Goal: Transaction & Acquisition: Book appointment/travel/reservation

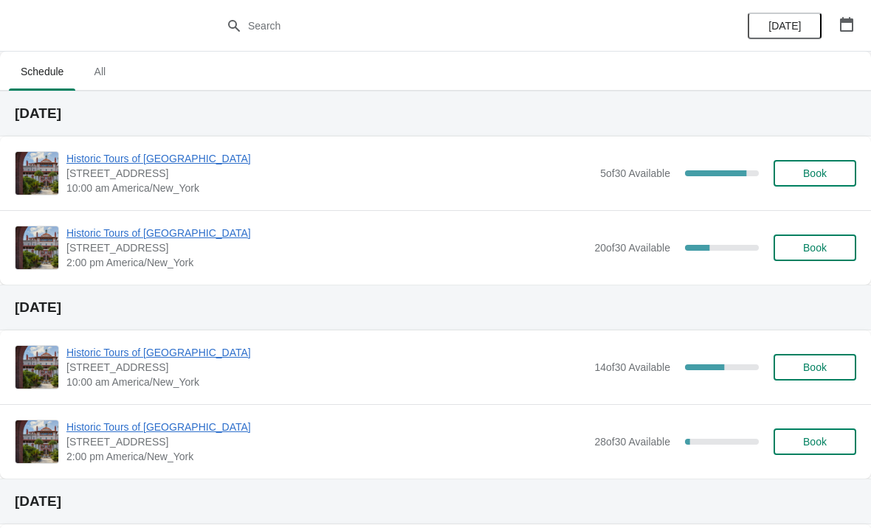
click at [119, 228] on span "Historic Tours of [GEOGRAPHIC_DATA]" at bounding box center [326, 233] width 520 height 15
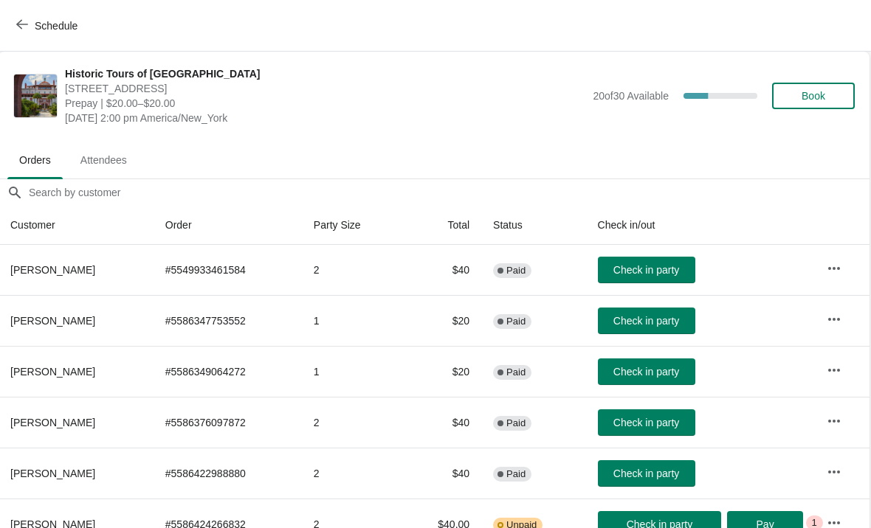
scroll to position [0, 1]
click at [8, 30] on button "Schedule" at bounding box center [48, 26] width 82 height 27
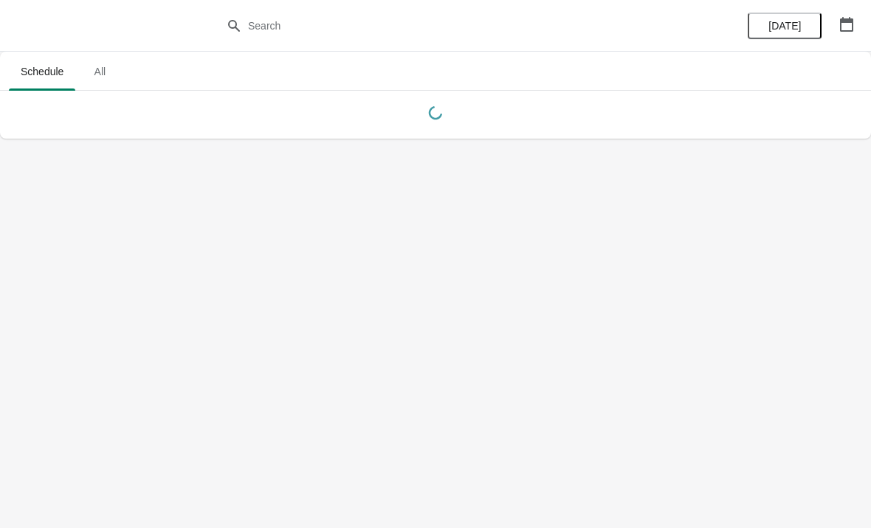
scroll to position [0, 0]
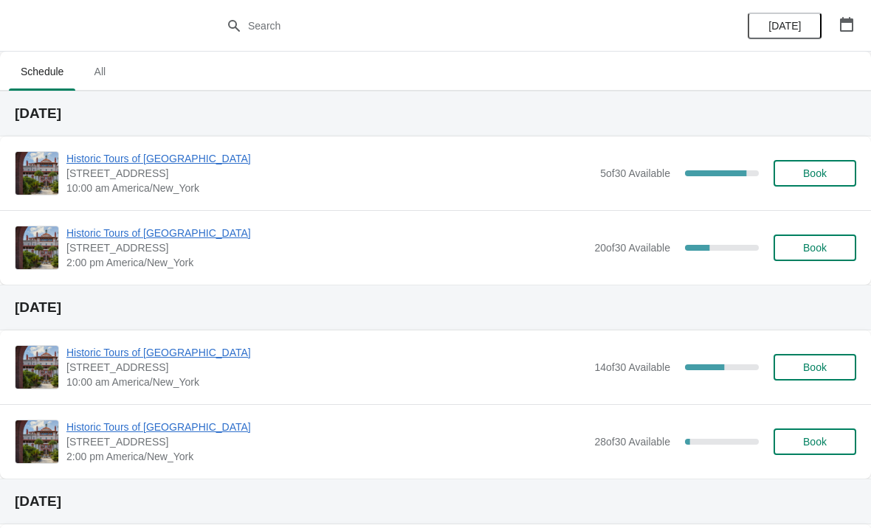
click at [827, 248] on span "Book" at bounding box center [815, 248] width 24 height 12
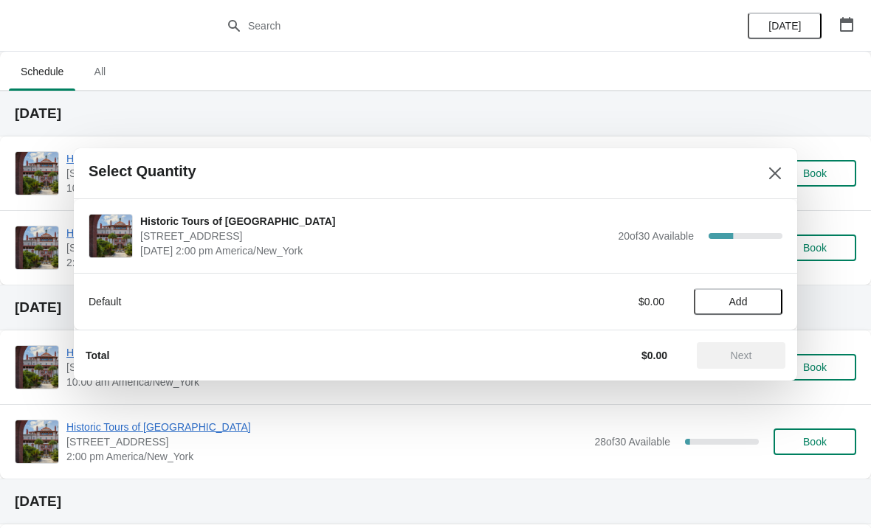
click at [769, 300] on span "Add" at bounding box center [738, 302] width 62 height 12
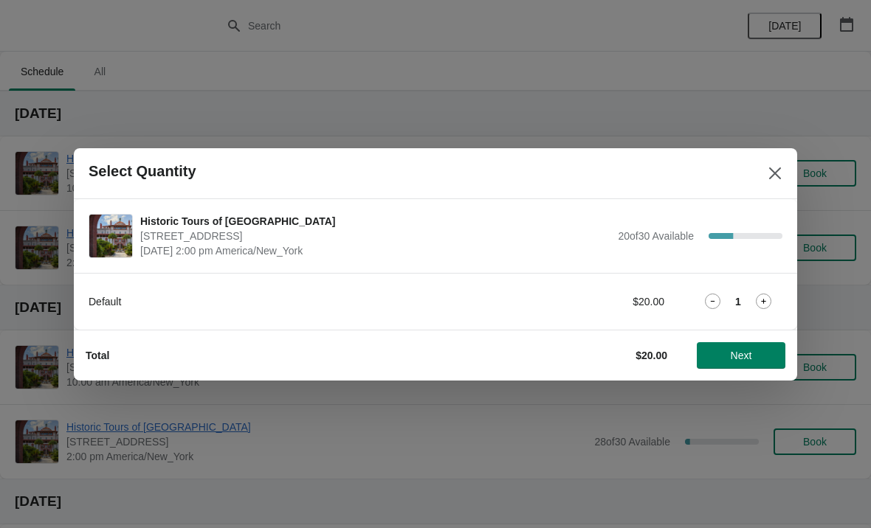
click at [769, 301] on icon at bounding box center [763, 301] width 15 height 15
click at [743, 362] on button "Next" at bounding box center [741, 355] width 89 height 27
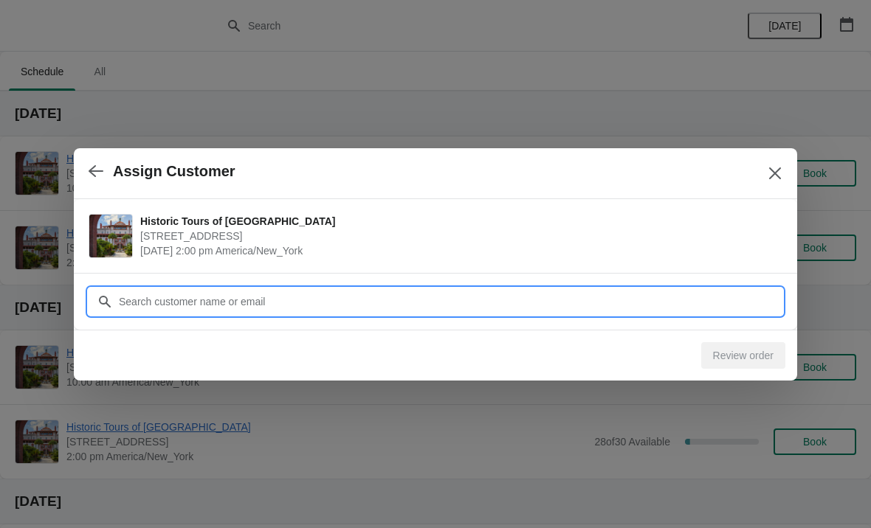
click at [533, 310] on input "Customer" at bounding box center [450, 302] width 664 height 27
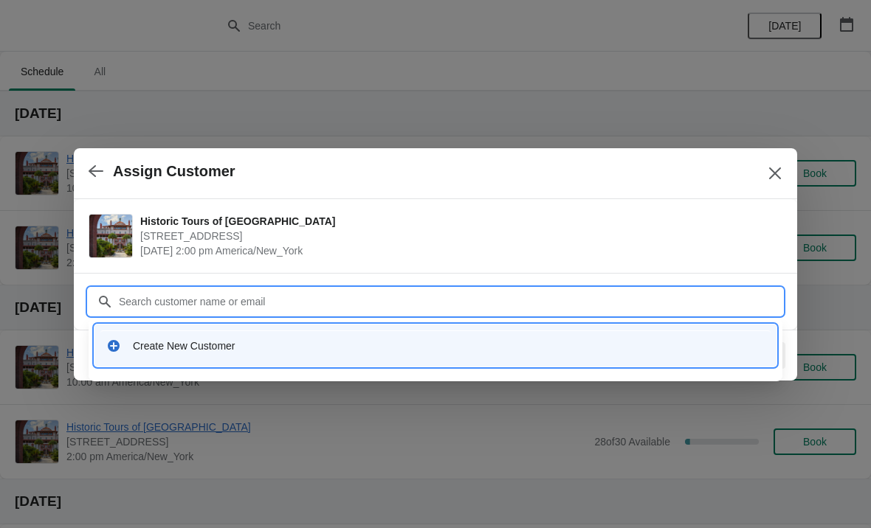
click at [182, 340] on div "Create New Customer" at bounding box center [449, 346] width 632 height 15
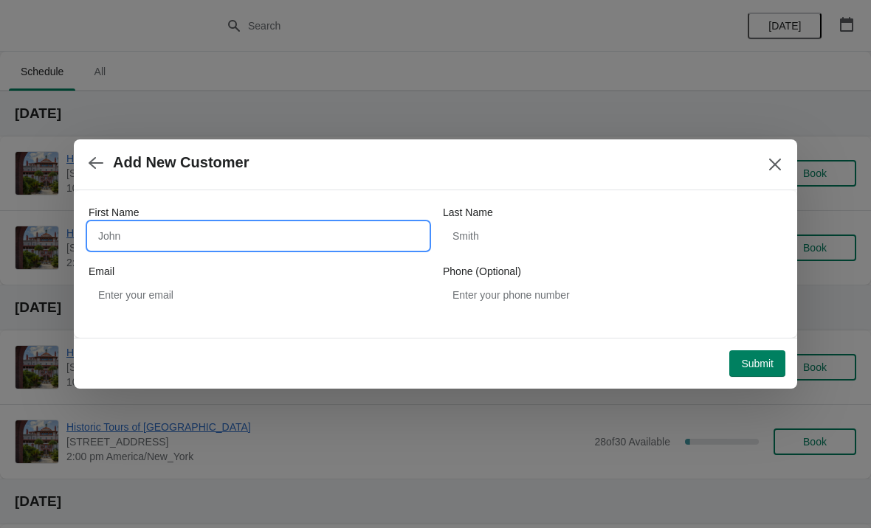
click at [305, 237] on input "First Name" at bounding box center [259, 236] width 340 height 27
click at [357, 248] on input "Jocelyn" at bounding box center [259, 236] width 340 height 27
type input "Joelyn"
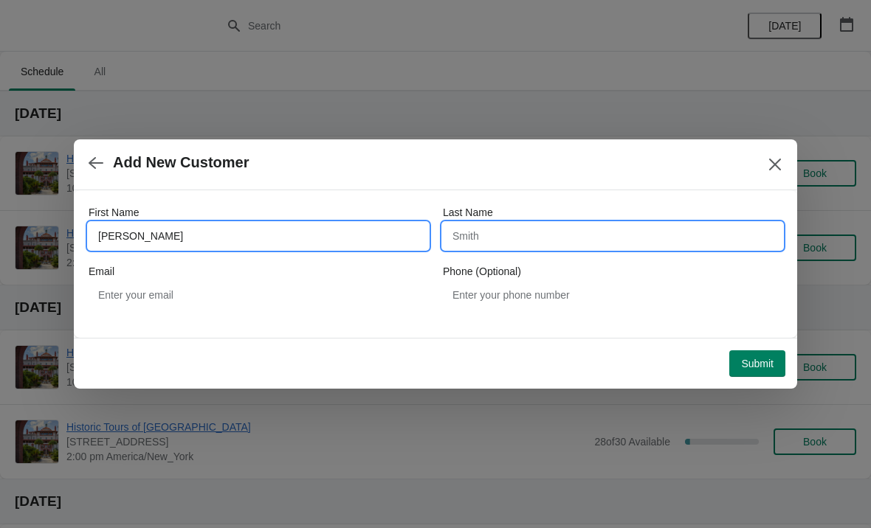
click at [550, 248] on input "Last Name" at bounding box center [613, 236] width 340 height 27
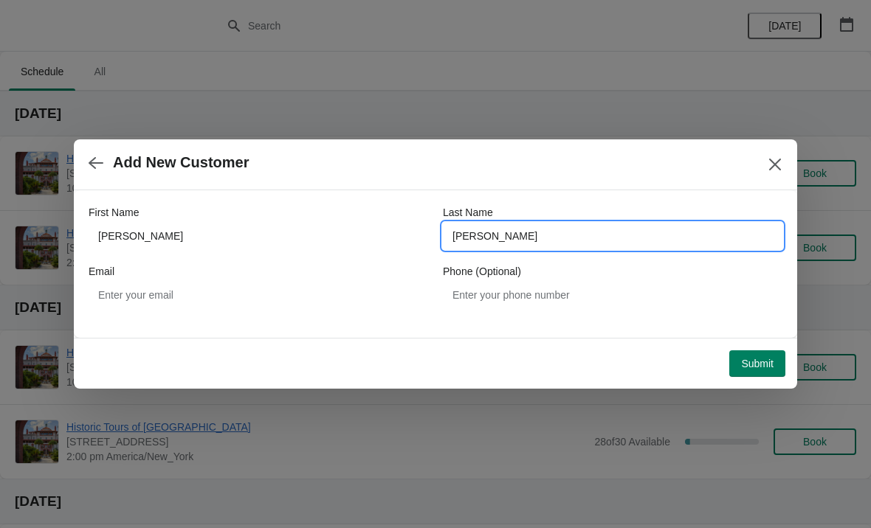
type input "Gosse"
click at [619, 166] on span "Add New Customer" at bounding box center [418, 162] width 658 height 17
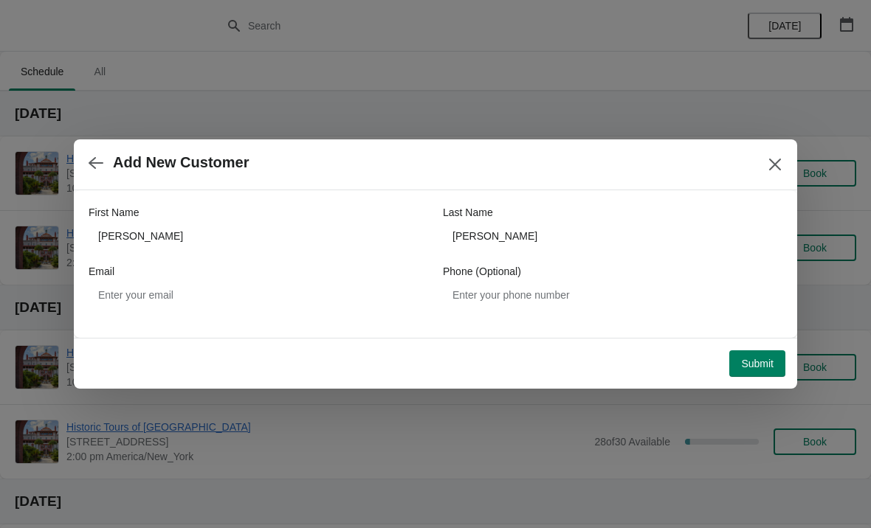
click at [748, 375] on button "Submit" at bounding box center [757, 364] width 56 height 27
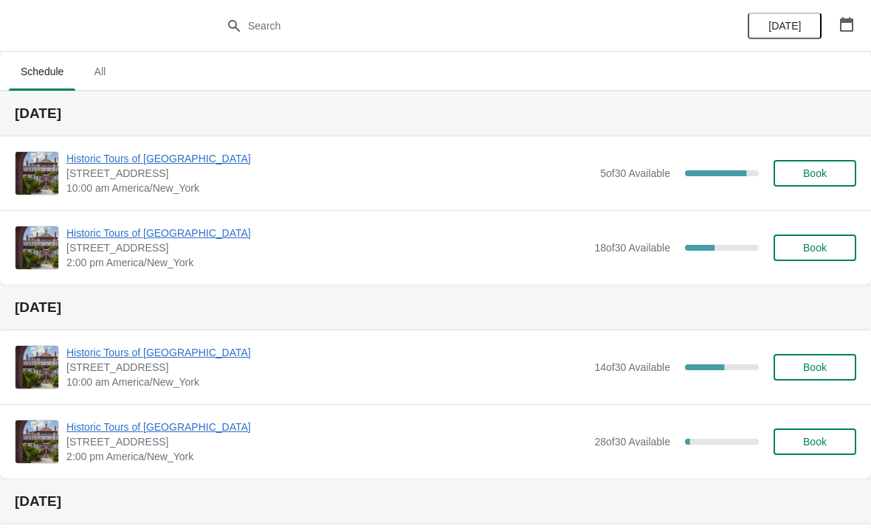
click at [830, 248] on span "Book" at bounding box center [815, 248] width 56 height 12
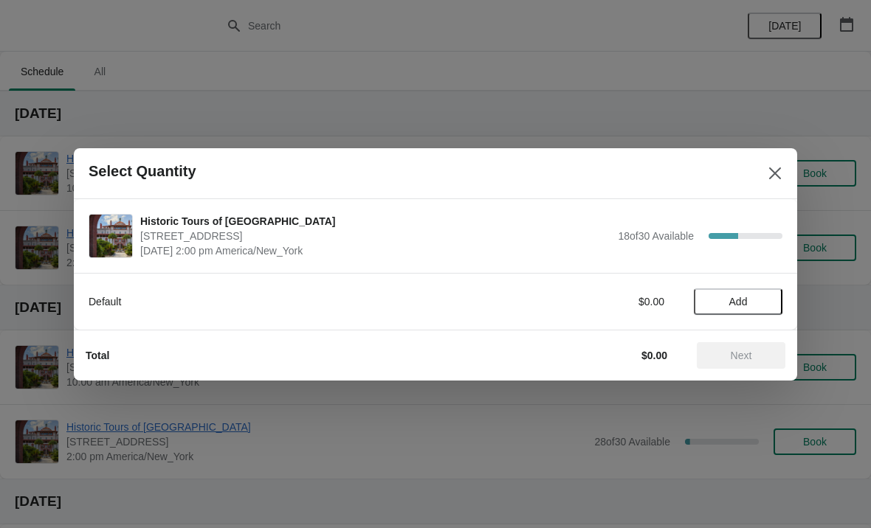
click at [751, 311] on button "Add" at bounding box center [738, 302] width 89 height 27
click at [748, 366] on button "Next" at bounding box center [741, 355] width 89 height 27
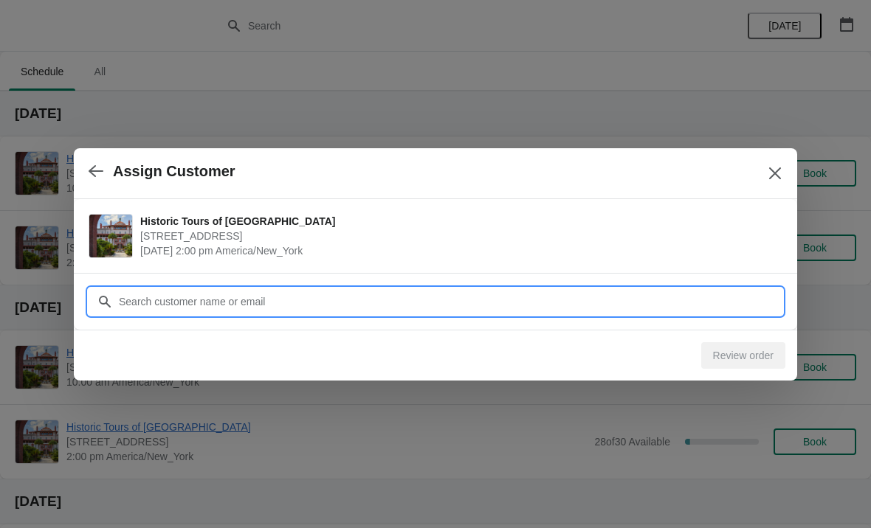
click at [164, 307] on input "Customer" at bounding box center [450, 302] width 664 height 27
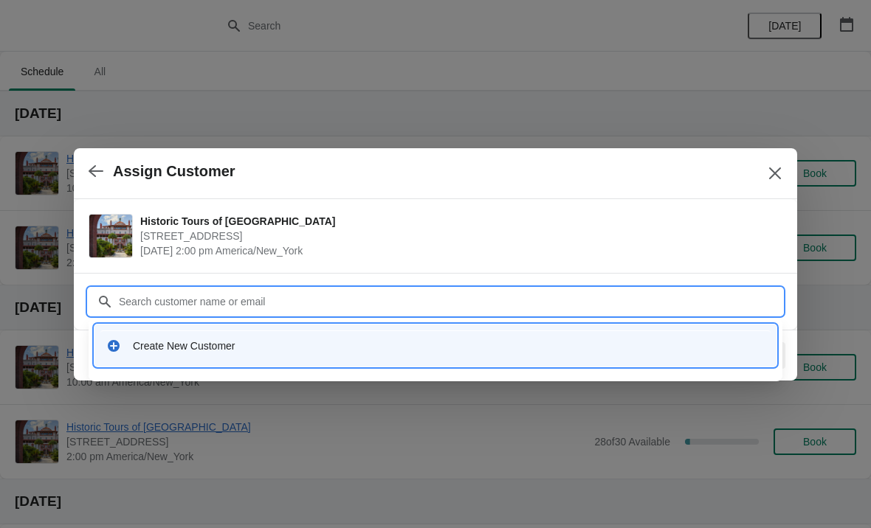
click at [224, 358] on div "Create New Customer" at bounding box center [435, 346] width 670 height 30
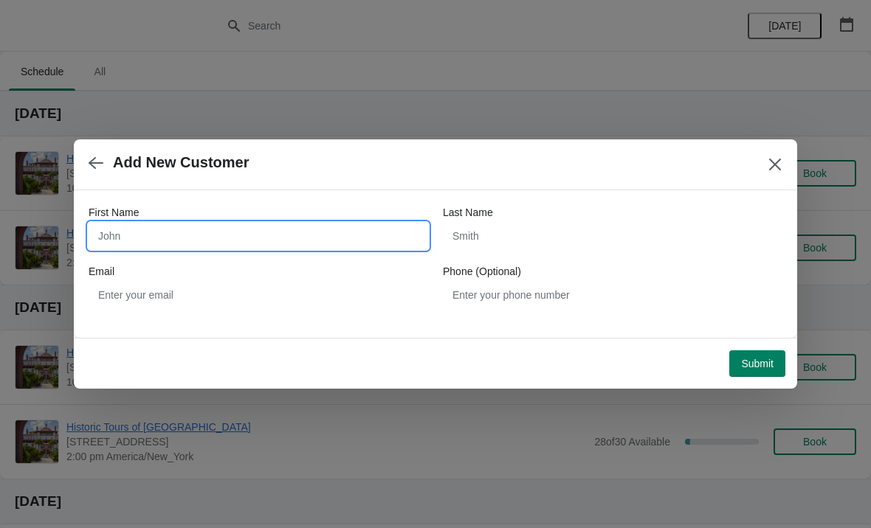
click at [230, 243] on input "First Name" at bounding box center [259, 236] width 340 height 27
type input "Michele"
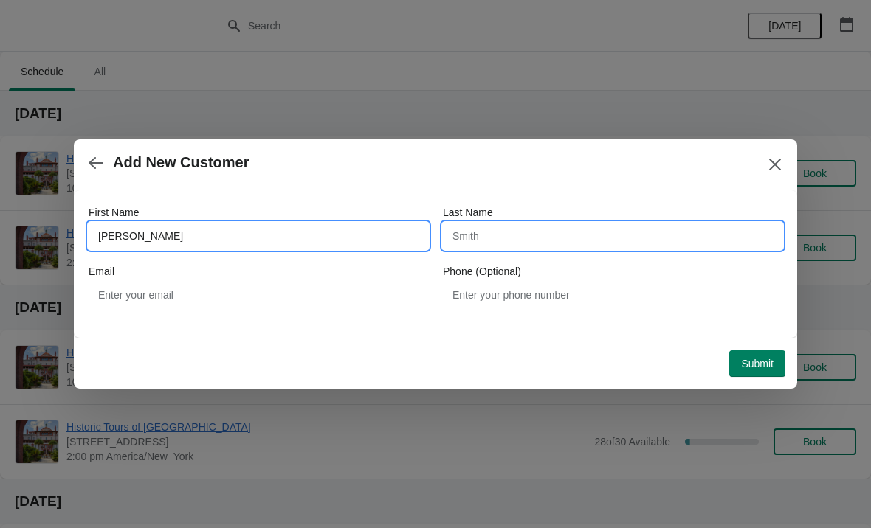
click at [589, 249] on input "Last Name" at bounding box center [613, 236] width 340 height 27
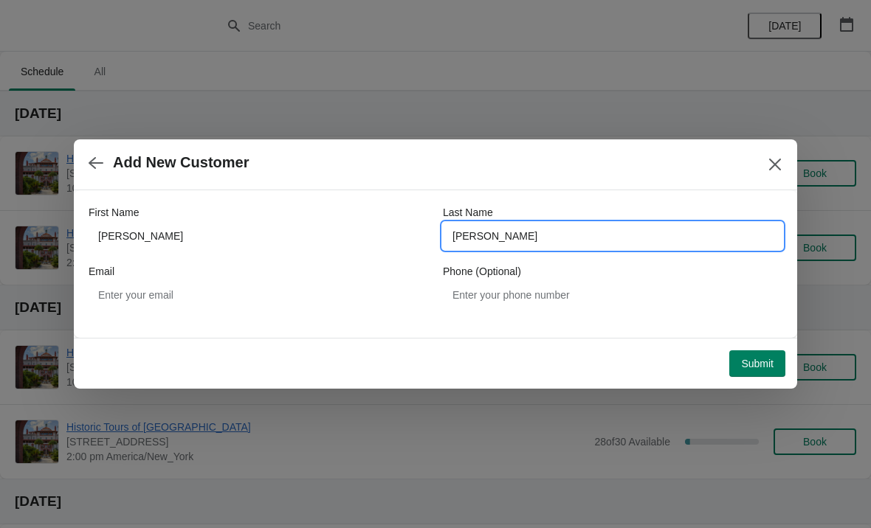
type input "Kloke"
click at [629, 194] on div "First Name Michele Last Name Kloke Email Phone (Optional)" at bounding box center [436, 256] width 694 height 133
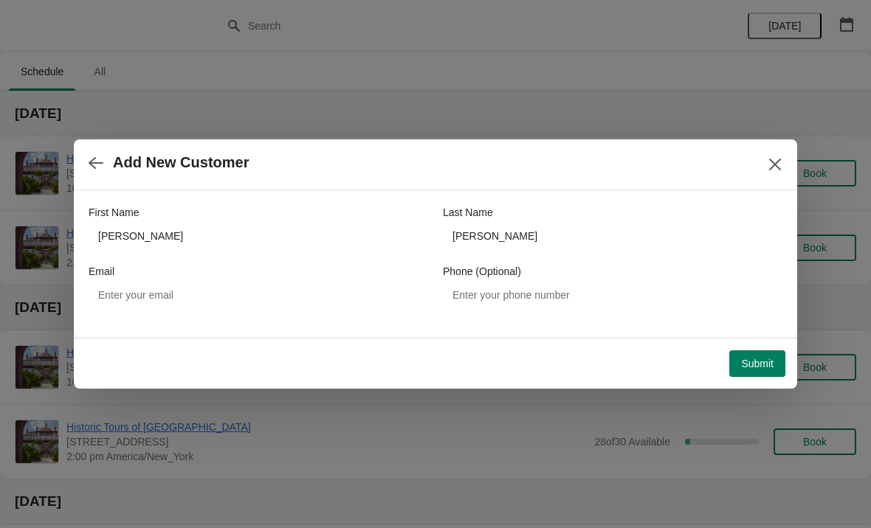
click at [758, 372] on button "Submit" at bounding box center [757, 364] width 56 height 27
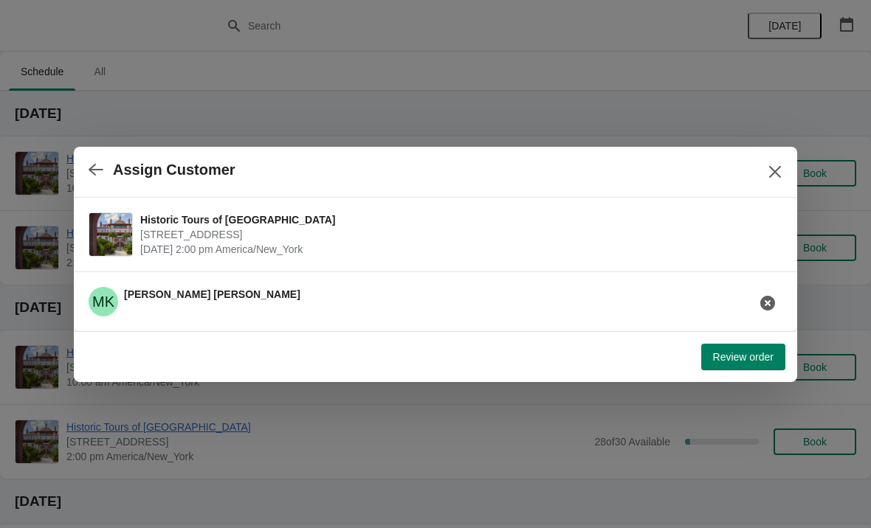
click at [768, 361] on span "Review order" at bounding box center [743, 357] width 61 height 12
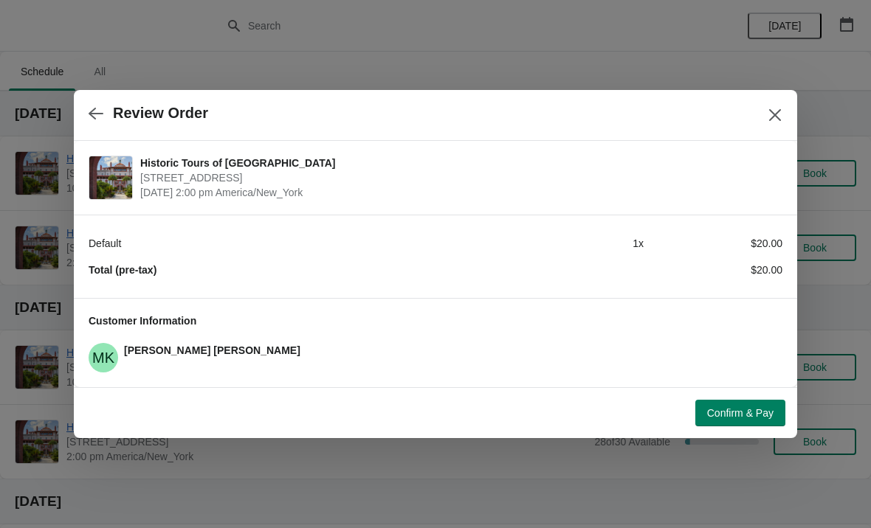
click at [725, 416] on span "Confirm & Pay" at bounding box center [740, 413] width 66 height 12
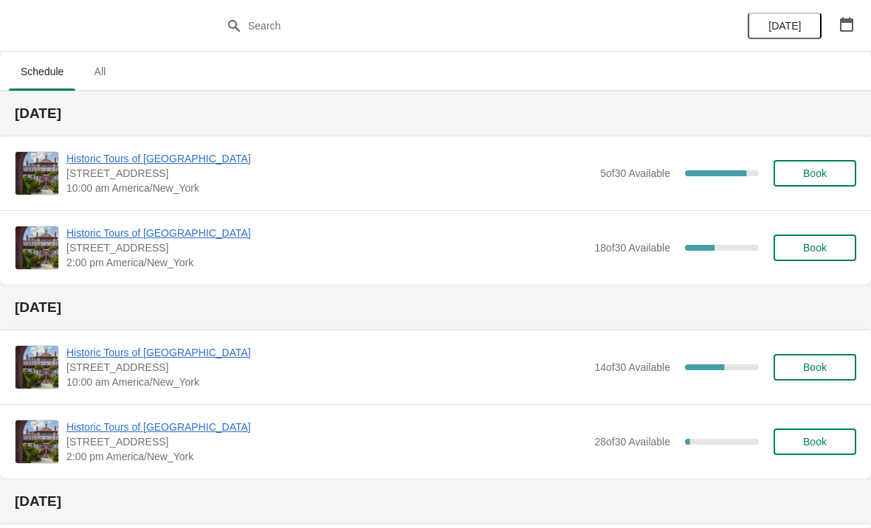
click at [833, 247] on span "Book" at bounding box center [815, 248] width 56 height 12
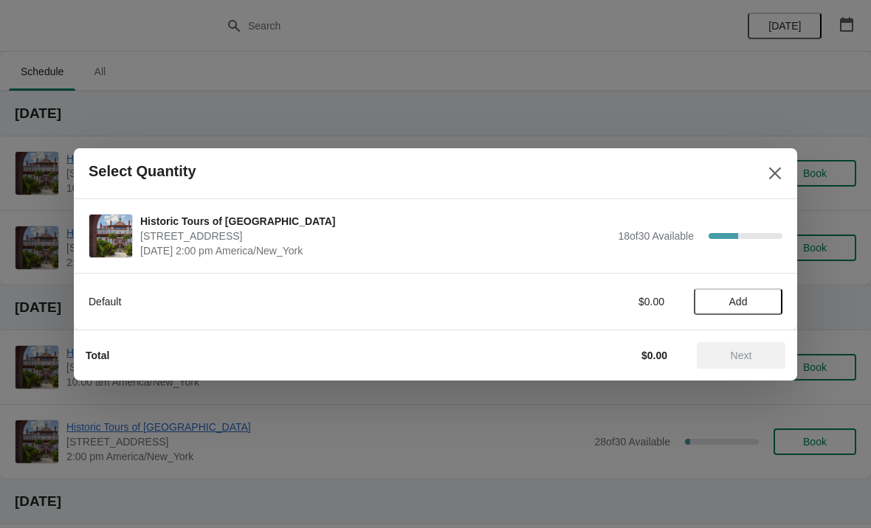
click at [743, 300] on span "Add" at bounding box center [738, 302] width 18 height 12
click at [771, 305] on icon at bounding box center [763, 301] width 15 height 15
click at [768, 294] on icon at bounding box center [763, 301] width 15 height 15
click at [773, 359] on button "Next" at bounding box center [741, 355] width 89 height 27
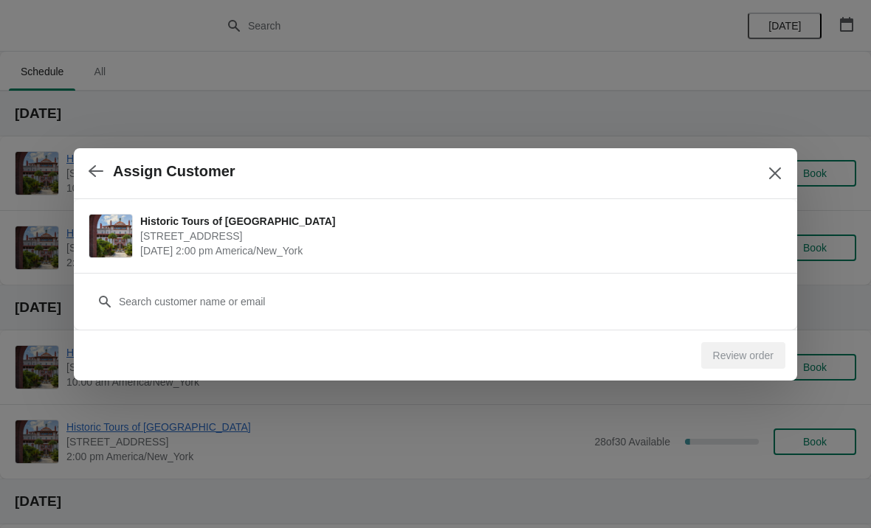
click at [738, 283] on div "Customer" at bounding box center [436, 294] width 694 height 41
click at [466, 337] on div "Review order" at bounding box center [433, 353] width 706 height 32
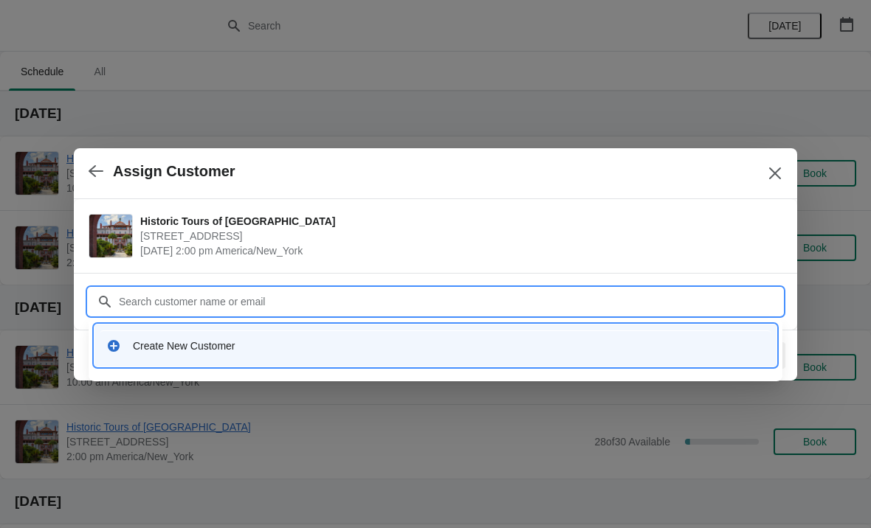
click at [292, 358] on div "Create New Customer" at bounding box center [435, 346] width 670 height 30
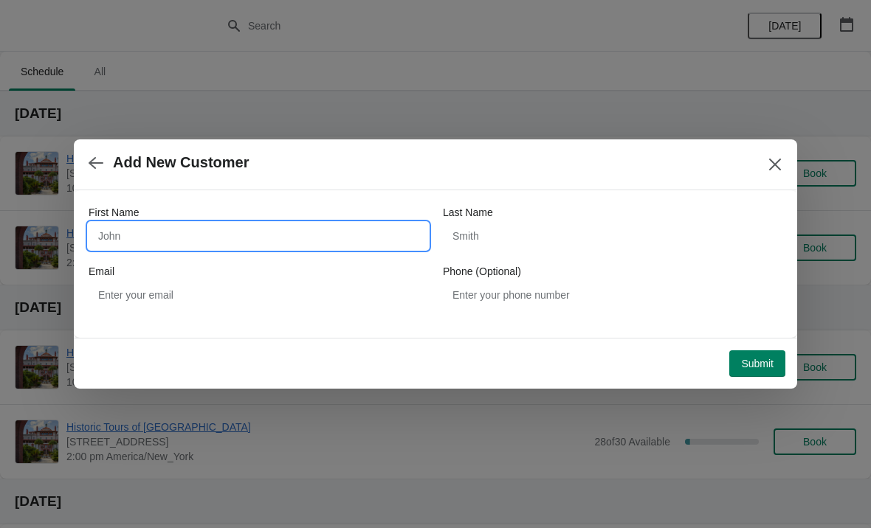
click at [315, 249] on input "First Name" at bounding box center [259, 236] width 340 height 27
click at [139, 237] on input "First Name" at bounding box center [259, 236] width 340 height 27
type input "James"
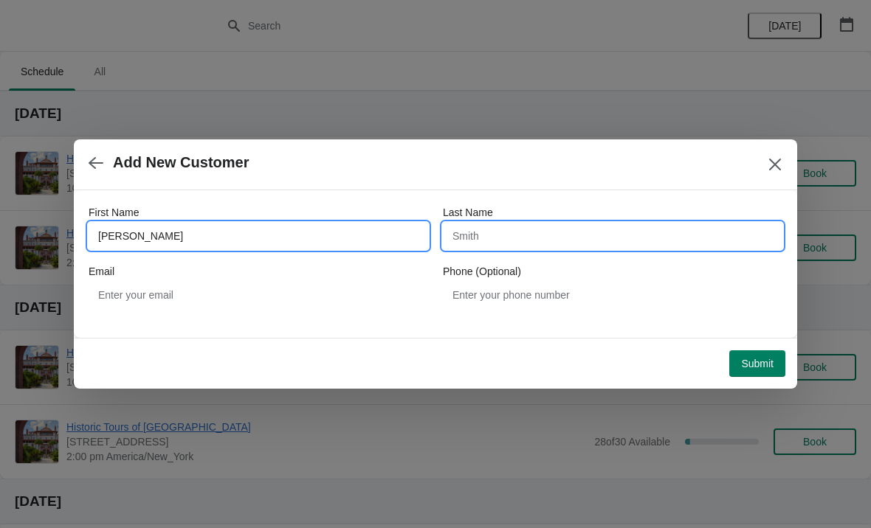
click at [558, 243] on input "Last Name" at bounding box center [613, 236] width 340 height 27
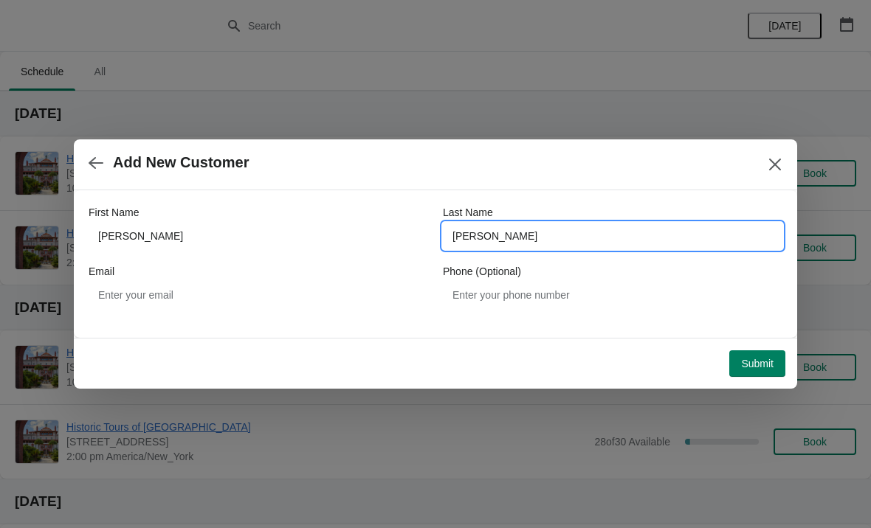
type input "Reynolds"
click at [759, 373] on button "Submit" at bounding box center [757, 364] width 56 height 27
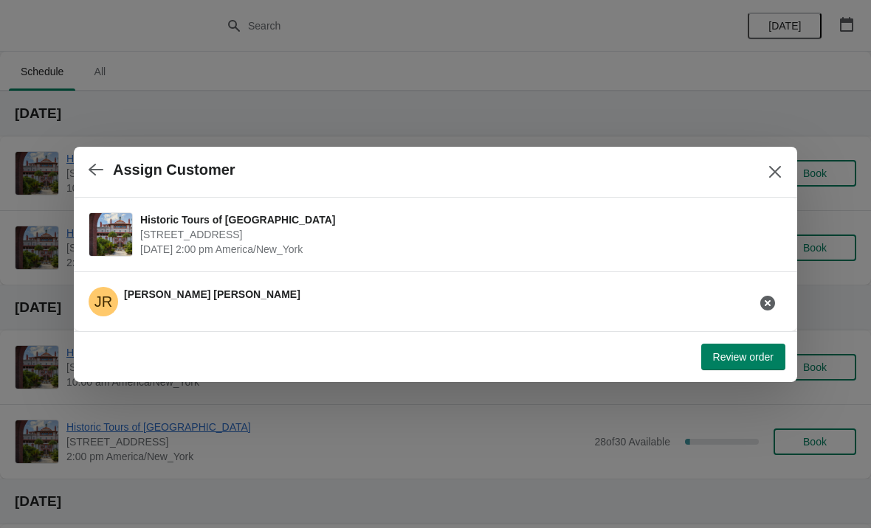
click at [749, 386] on div at bounding box center [435, 264] width 871 height 528
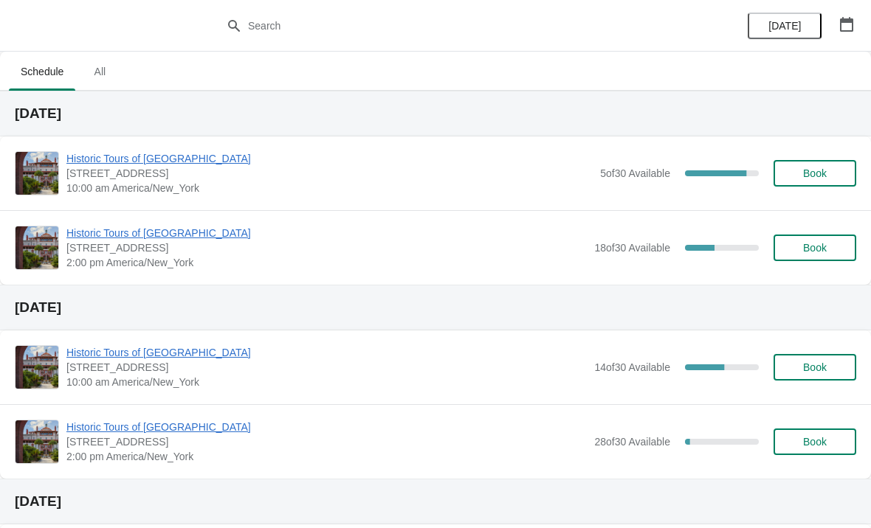
click at [838, 260] on button "Book" at bounding box center [814, 248] width 83 height 27
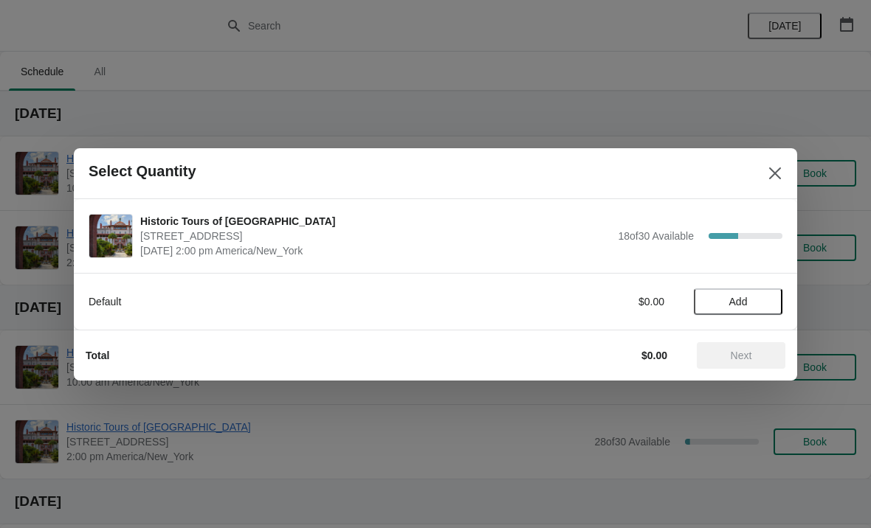
click at [756, 309] on button "Add" at bounding box center [738, 302] width 89 height 27
click at [762, 306] on icon at bounding box center [763, 301] width 15 height 15
click at [753, 309] on div "2" at bounding box center [738, 301] width 89 height 15
click at [751, 365] on button "Next" at bounding box center [741, 355] width 89 height 27
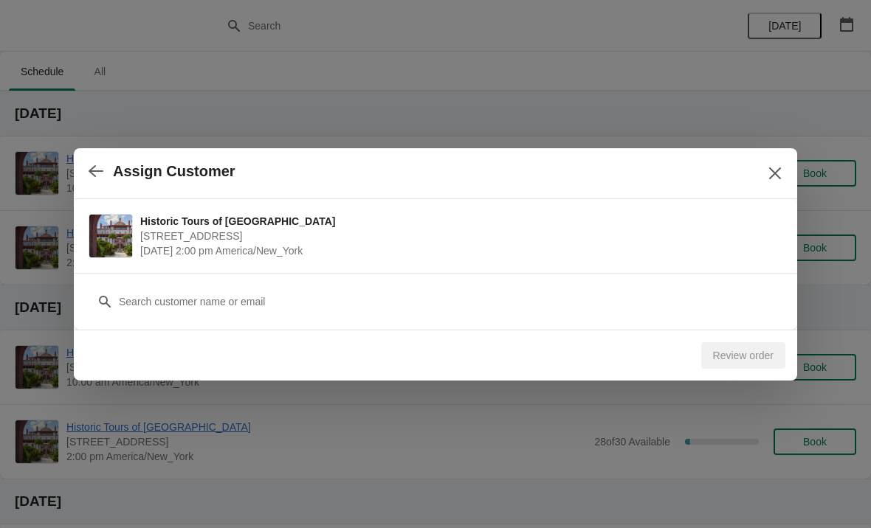
click at [770, 182] on button "Close" at bounding box center [775, 173] width 27 height 27
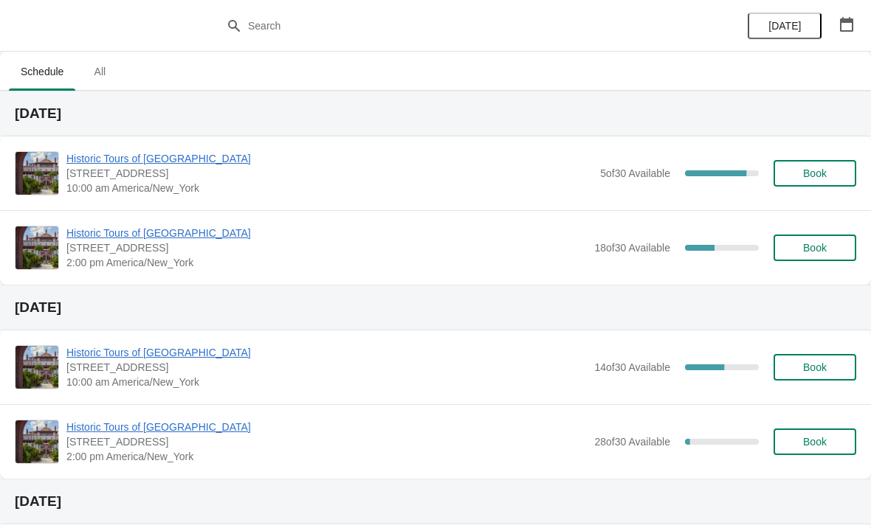
click at [788, 261] on button "Book" at bounding box center [814, 248] width 83 height 27
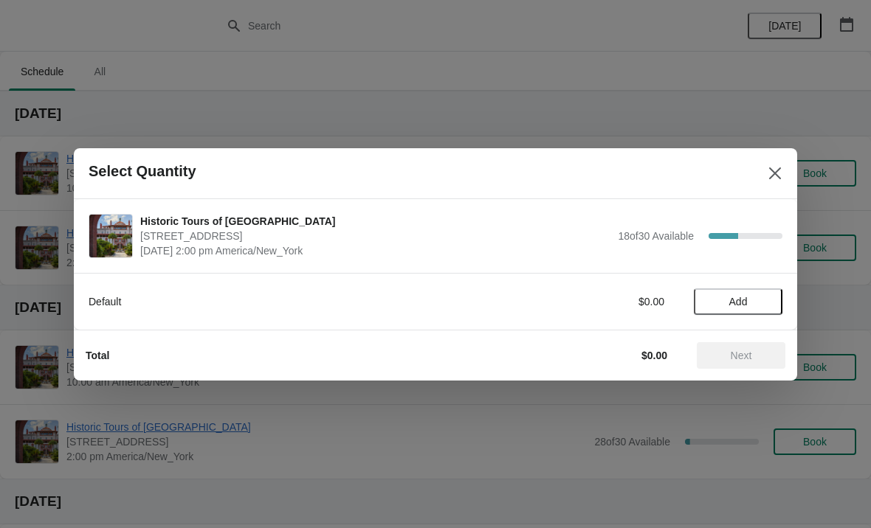
click at [757, 297] on span "Add" at bounding box center [738, 302] width 62 height 12
click at [770, 300] on icon at bounding box center [763, 301] width 15 height 15
click at [765, 302] on icon at bounding box center [763, 301] width 5 height 5
click at [750, 356] on span "Next" at bounding box center [741, 356] width 21 height 12
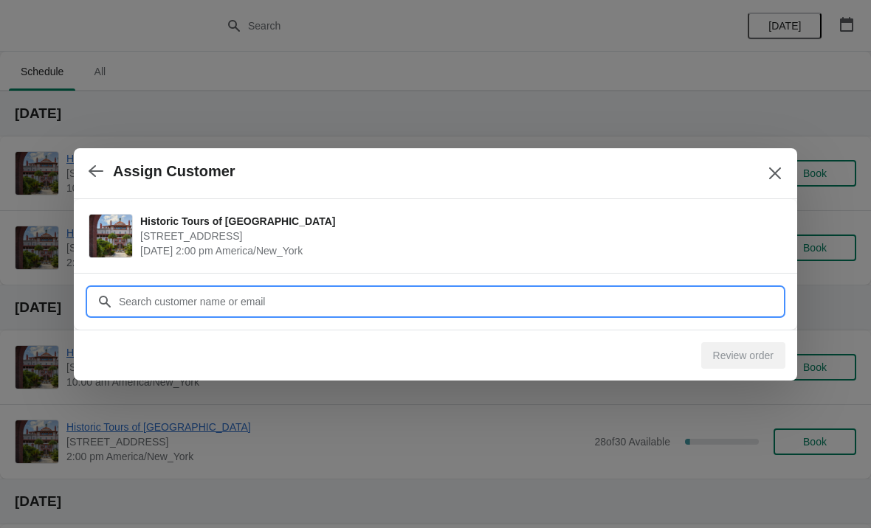
click at [475, 295] on input "Customer" at bounding box center [450, 302] width 664 height 27
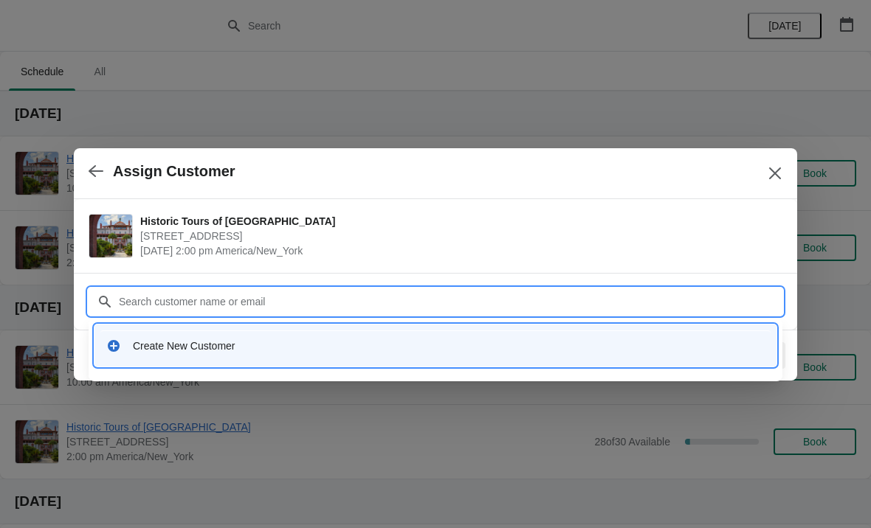
click at [307, 352] on div "Create New Customer" at bounding box center [449, 346] width 632 height 15
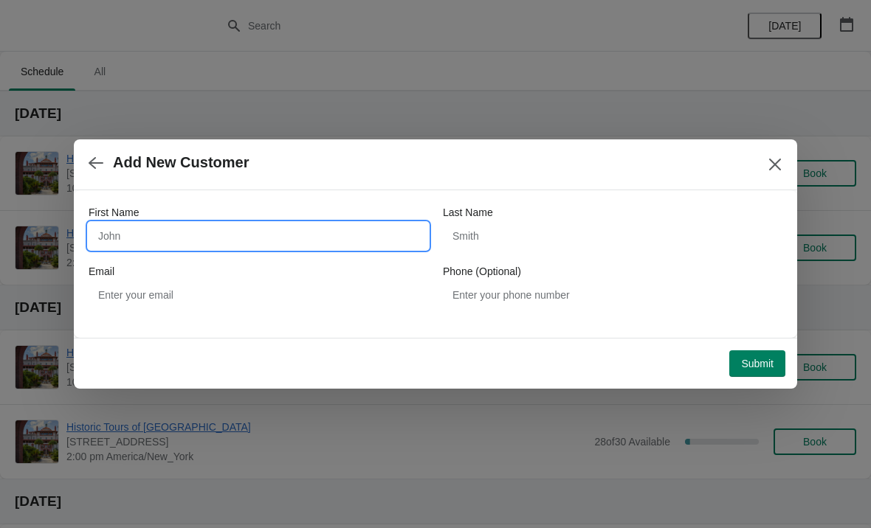
click at [342, 247] on input "First Name" at bounding box center [259, 236] width 340 height 27
type input "James"
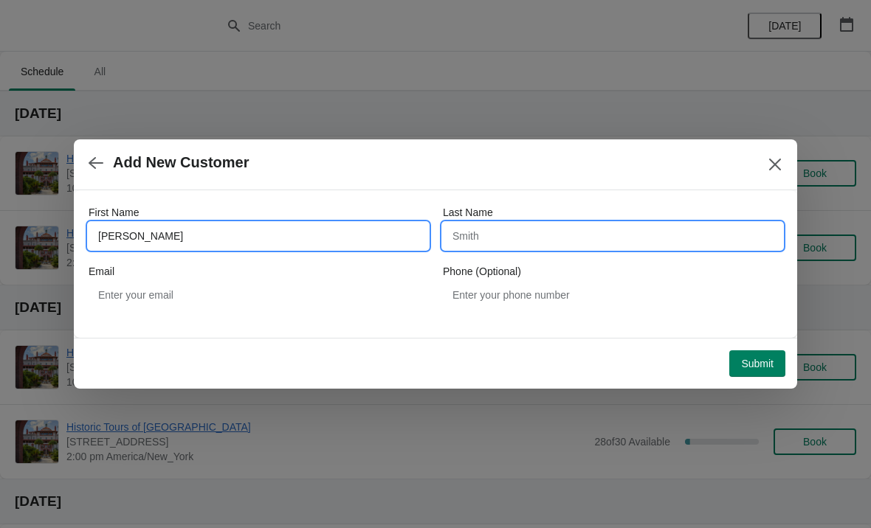
click at [549, 249] on input "Last Name" at bounding box center [613, 236] width 340 height 27
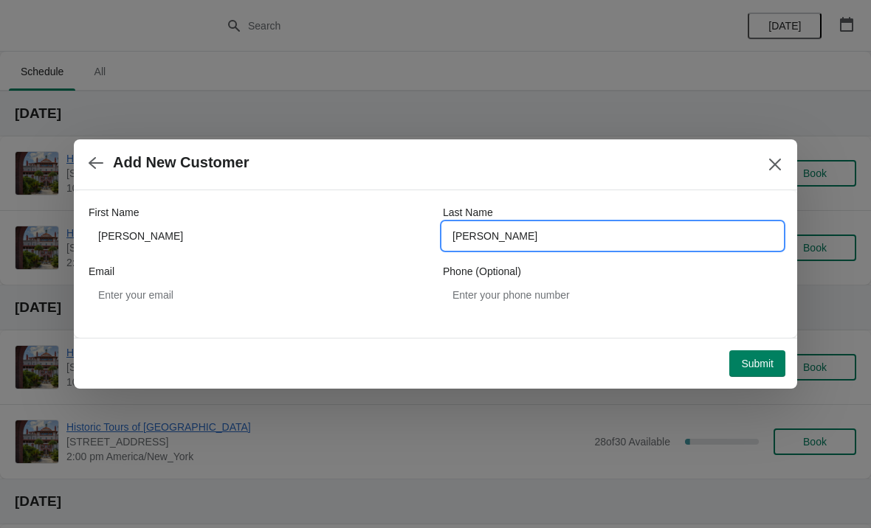
type input "Reynolds"
click at [601, 194] on div "First Name James Last Name Reynolds Email Phone (Optional)" at bounding box center [436, 256] width 694 height 133
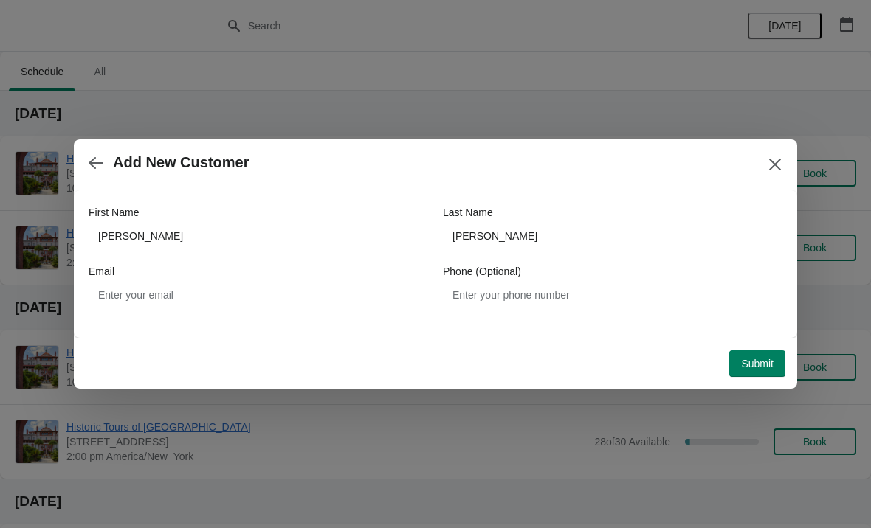
click at [759, 368] on span "Submit" at bounding box center [757, 364] width 32 height 12
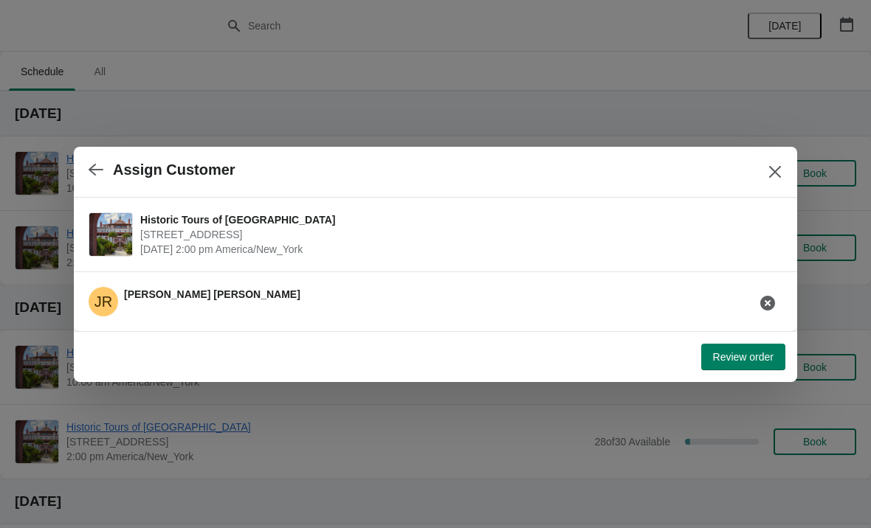
click at [761, 365] on button "Review order" at bounding box center [743, 357] width 84 height 27
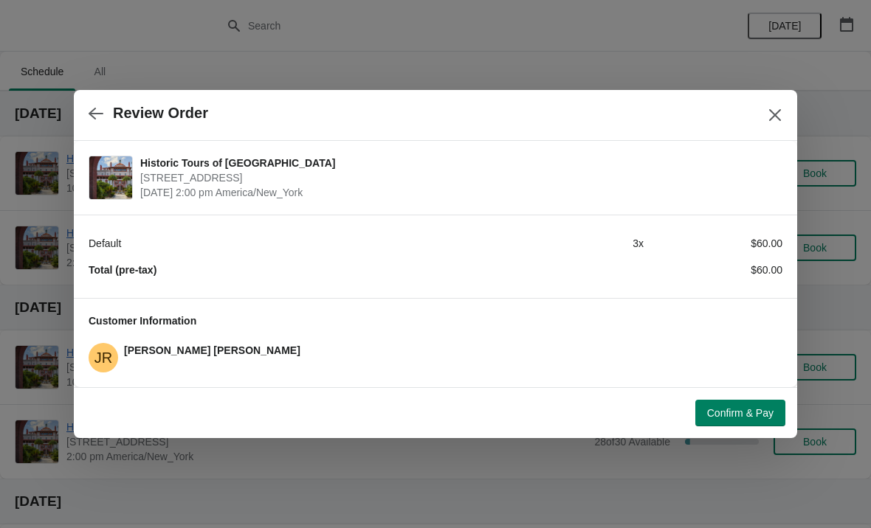
click at [745, 421] on button "Confirm & Pay" at bounding box center [740, 413] width 90 height 27
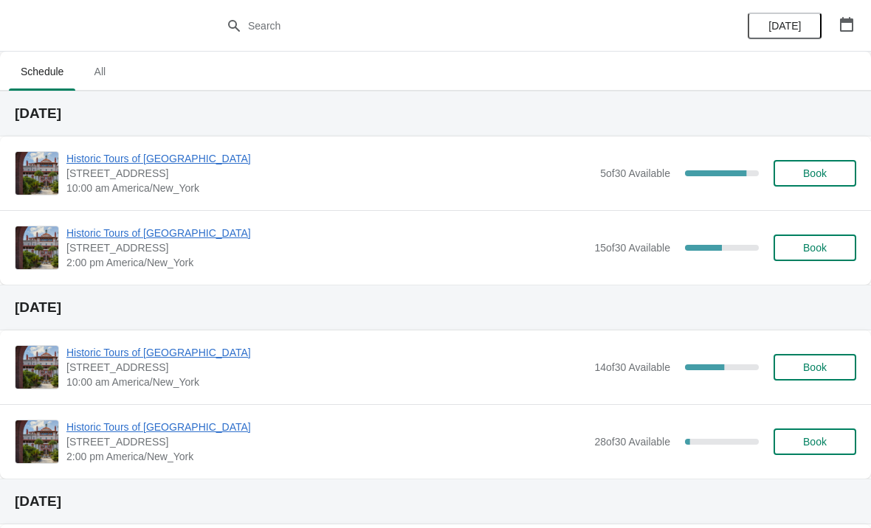
click at [93, 240] on span "Historic Tours of [GEOGRAPHIC_DATA]" at bounding box center [326, 233] width 520 height 15
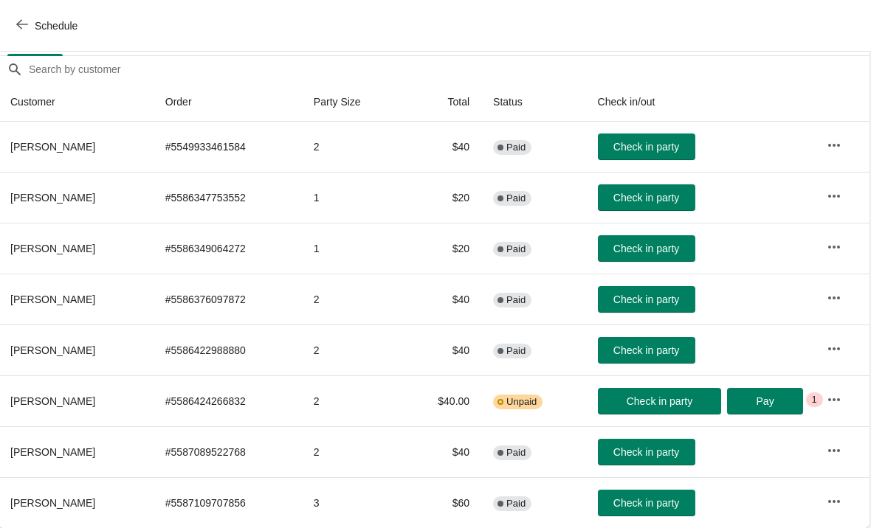
scroll to position [123, 1]
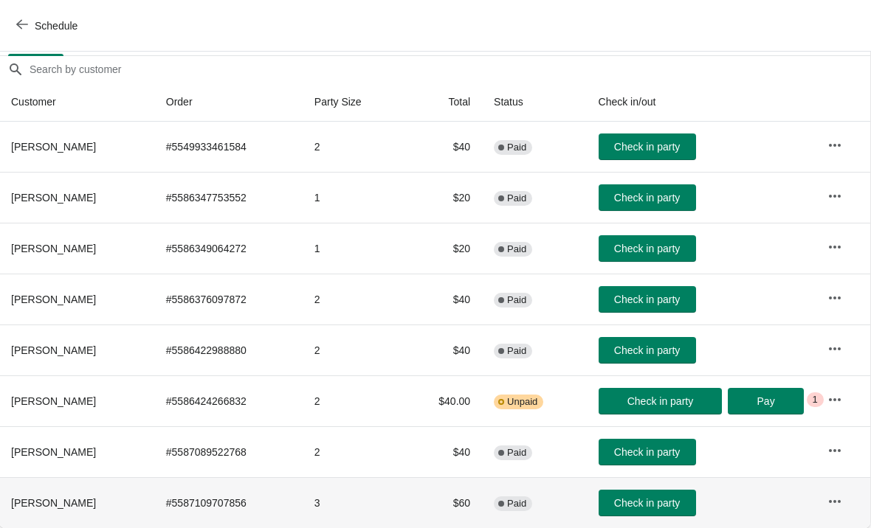
click at [836, 511] on button "button" at bounding box center [834, 502] width 27 height 27
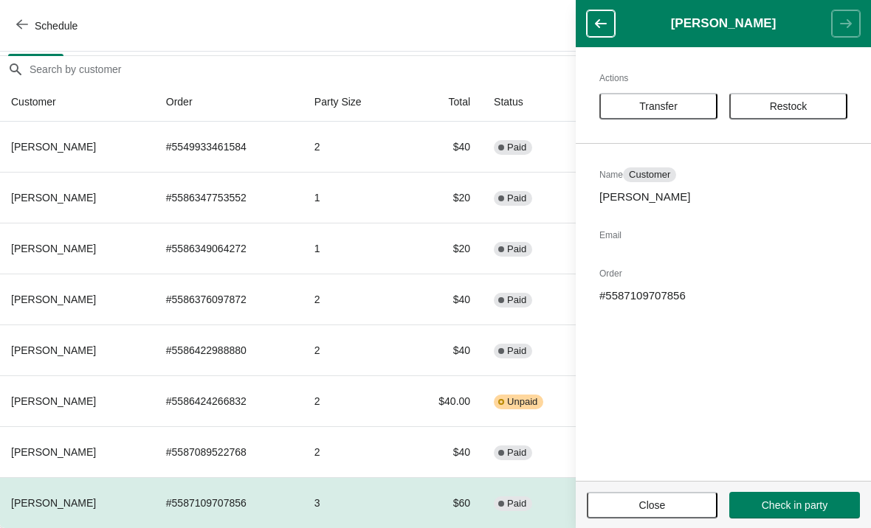
click at [669, 96] on button "Transfer" at bounding box center [658, 106] width 118 height 27
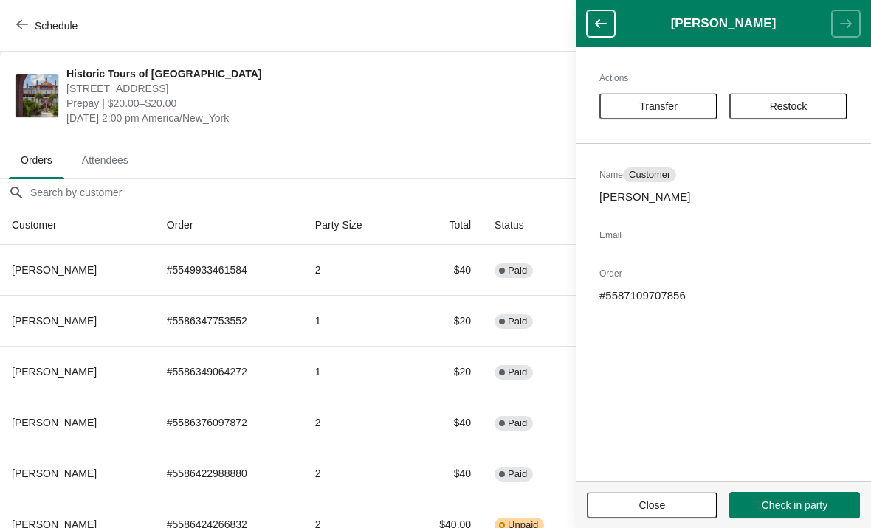
scroll to position [123, 0]
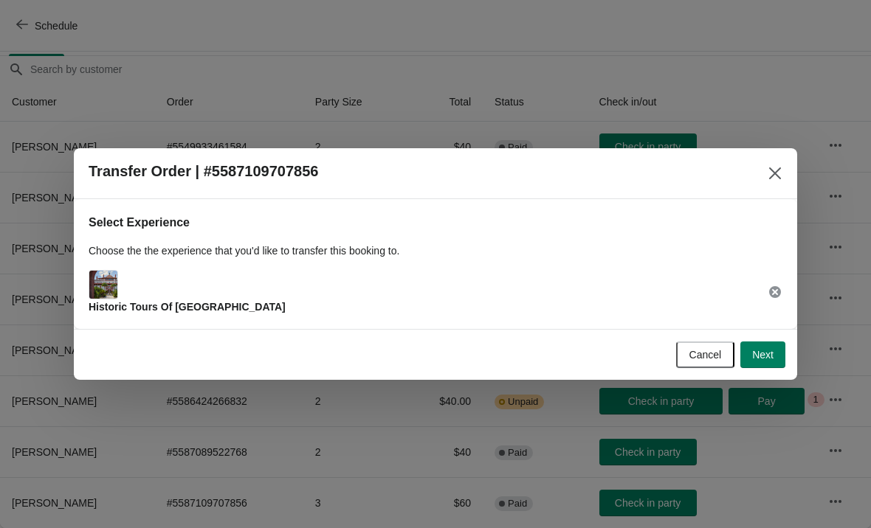
click at [773, 362] on button "Next" at bounding box center [762, 355] width 45 height 27
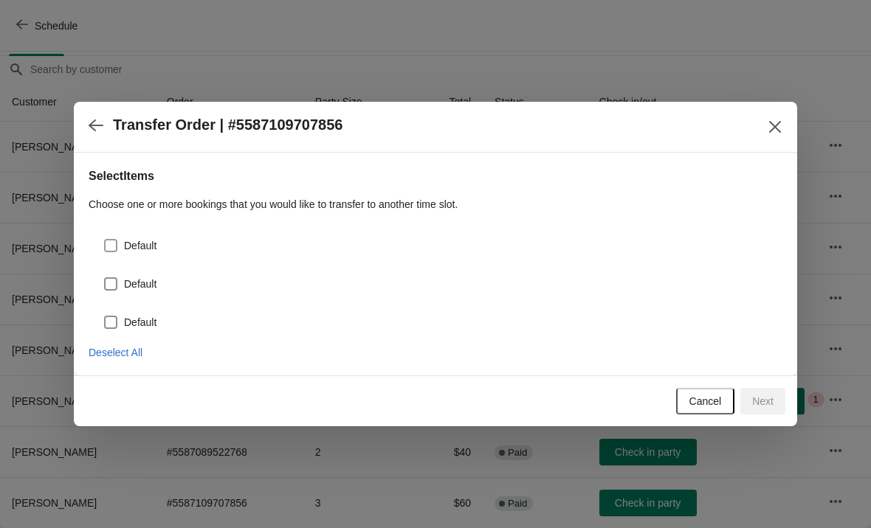
click at [113, 250] on span at bounding box center [110, 245] width 13 height 13
click at [105, 240] on input "Default" at bounding box center [104, 239] width 1 height 1
checkbox input "true"
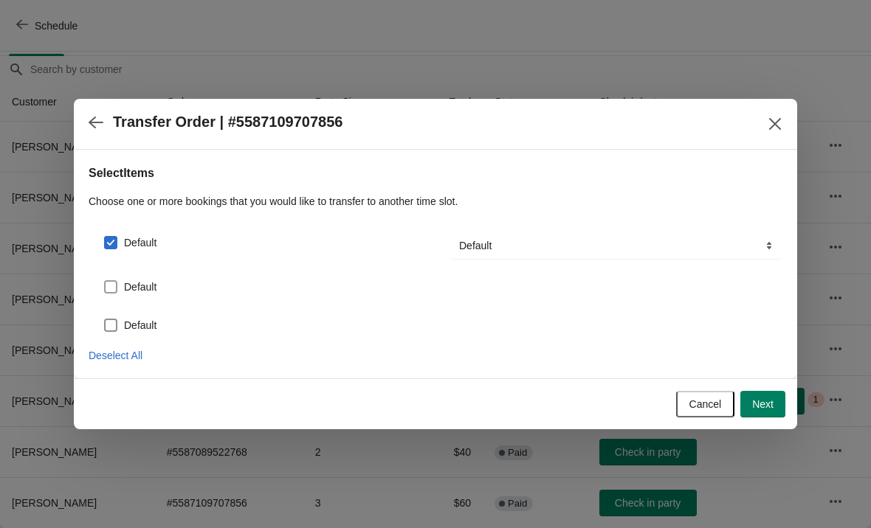
click at [116, 285] on span at bounding box center [110, 286] width 13 height 13
click at [105, 281] on input "Default" at bounding box center [104, 280] width 1 height 1
checkbox input "true"
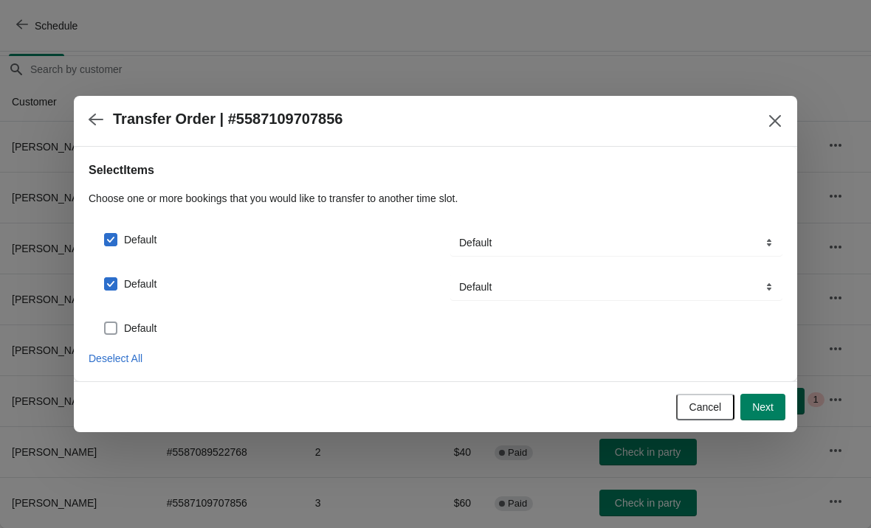
click at [113, 330] on span at bounding box center [110, 328] width 13 height 13
click at [105, 323] on input "Default" at bounding box center [104, 322] width 1 height 1
checkbox input "true"
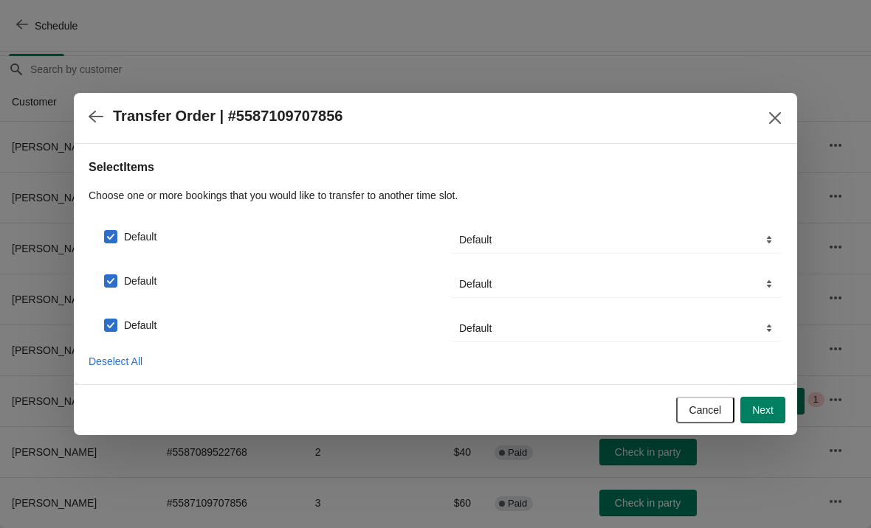
click at [770, 422] on button "Next" at bounding box center [762, 410] width 45 height 27
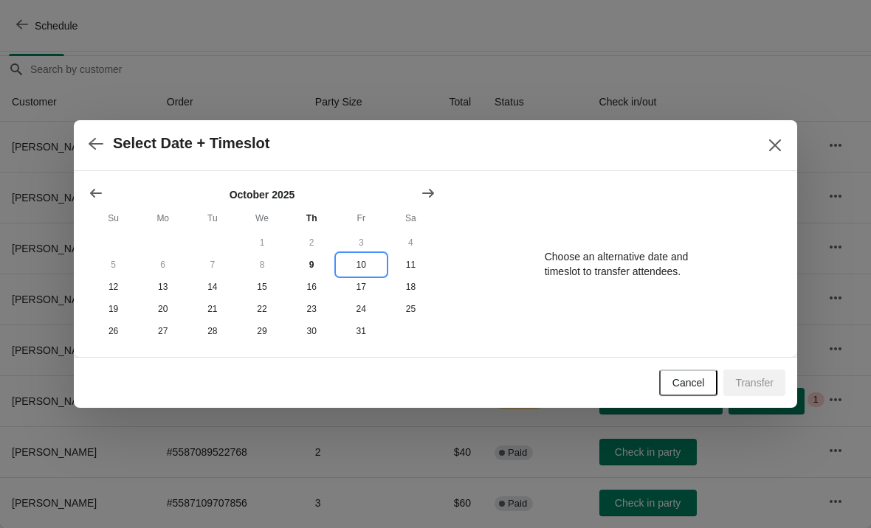
click at [362, 259] on button "10" at bounding box center [361, 265] width 49 height 22
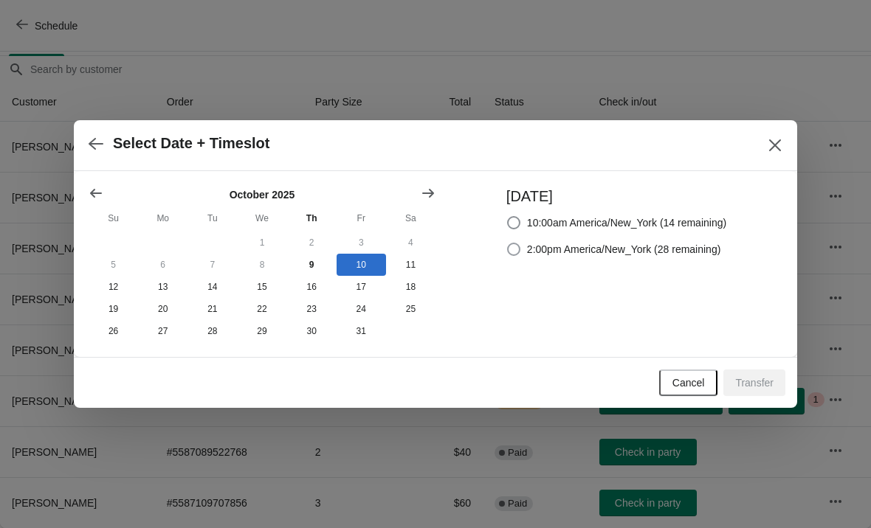
click at [565, 243] on span "2:00pm America/New_York (28 remaining)" at bounding box center [624, 249] width 194 height 15
click at [508, 243] on input "2:00pm America/New_York (28 remaining)" at bounding box center [507, 243] width 1 height 1
radio input "true"
click at [762, 396] on button "Transfer" at bounding box center [754, 383] width 62 height 27
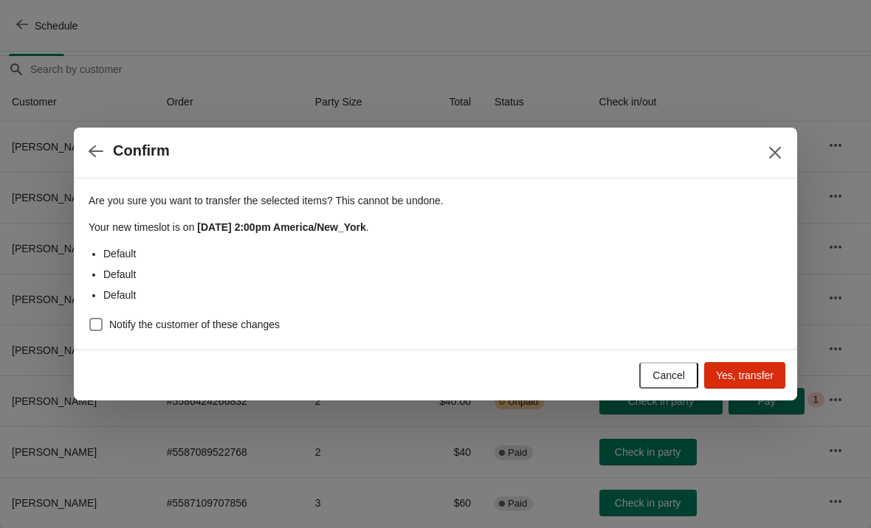
click at [745, 387] on button "Yes, transfer" at bounding box center [744, 375] width 81 height 27
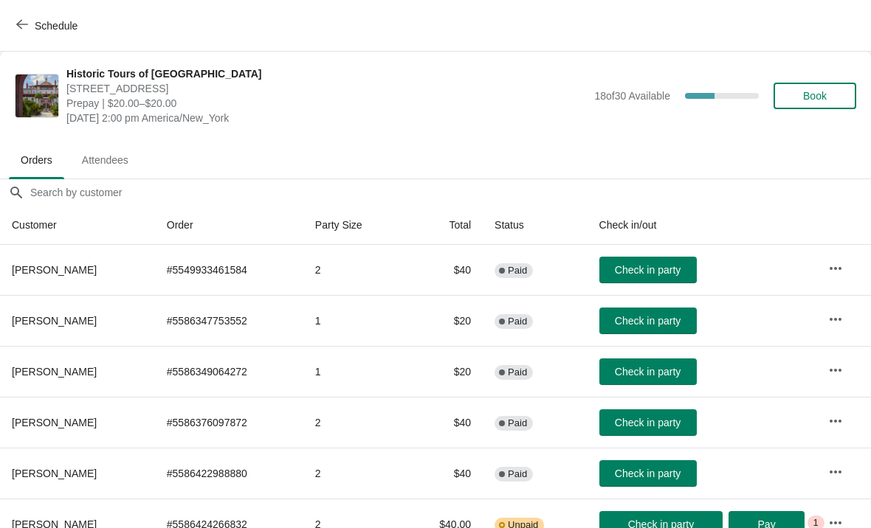
scroll to position [72, 0]
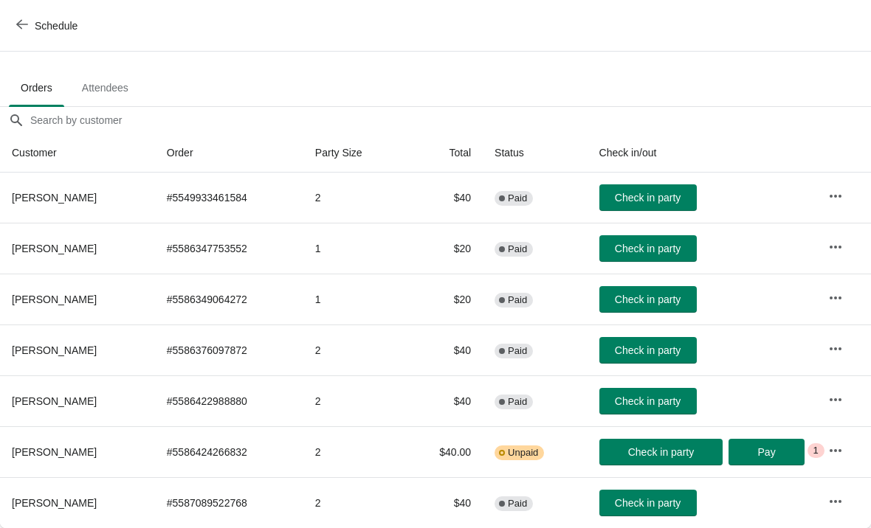
click at [19, 31] on span "button" at bounding box center [22, 25] width 12 height 14
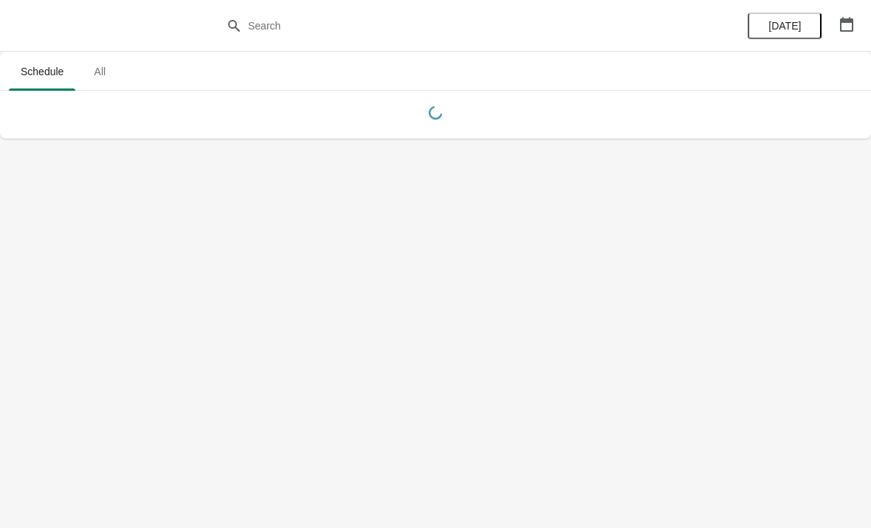
scroll to position [0, 0]
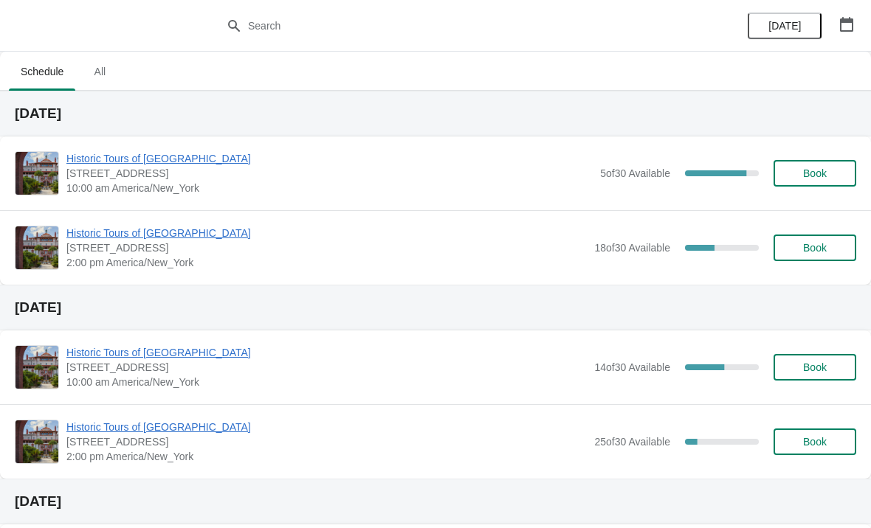
click at [198, 357] on span "Historic Tours of [GEOGRAPHIC_DATA]" at bounding box center [326, 352] width 520 height 15
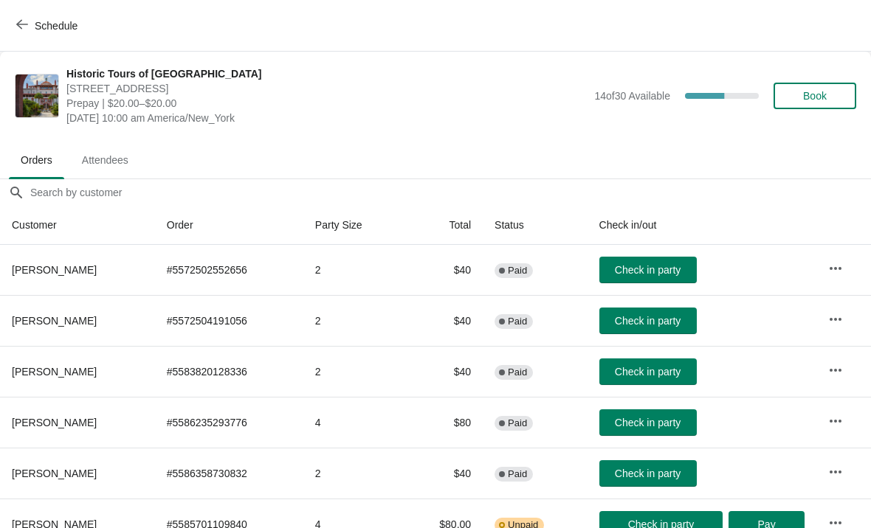
click at [26, 37] on button "Schedule" at bounding box center [48, 26] width 82 height 27
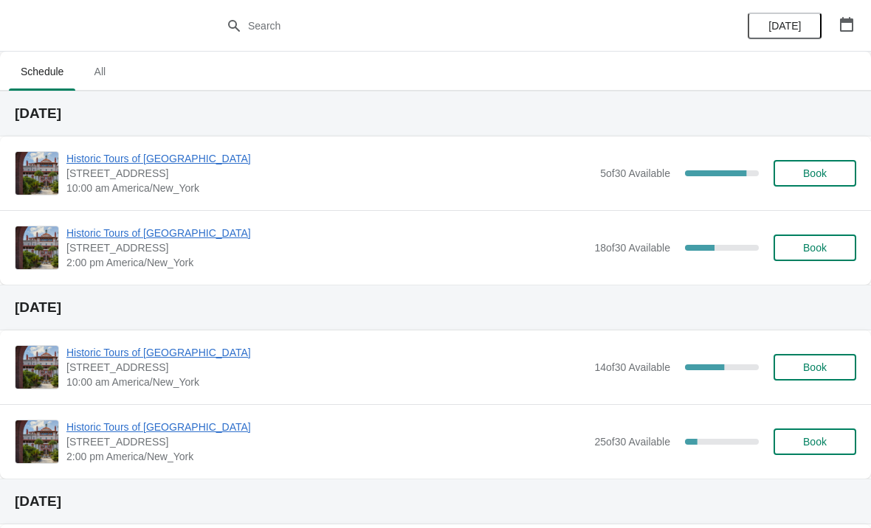
click at [135, 425] on span "Historic Tours of [GEOGRAPHIC_DATA]" at bounding box center [326, 427] width 520 height 15
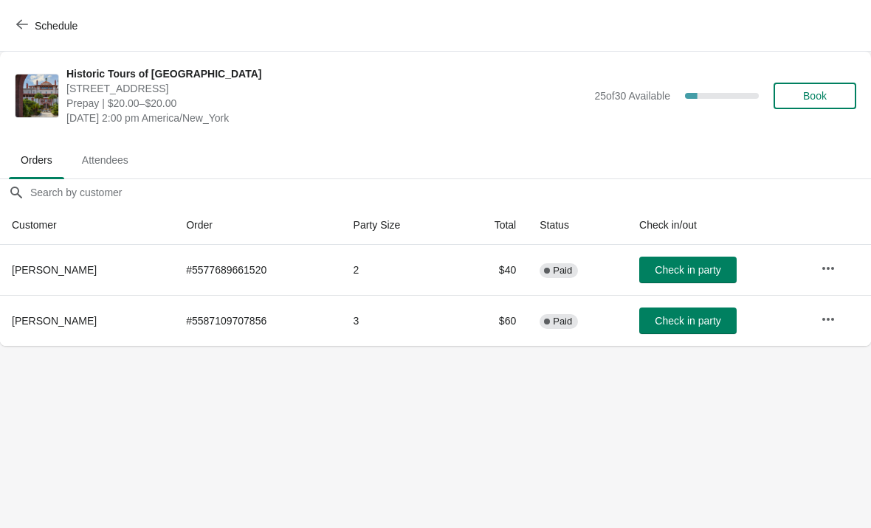
click at [25, 25] on icon "button" at bounding box center [22, 24] width 12 height 12
